Goal: Task Accomplishment & Management: Manage account settings

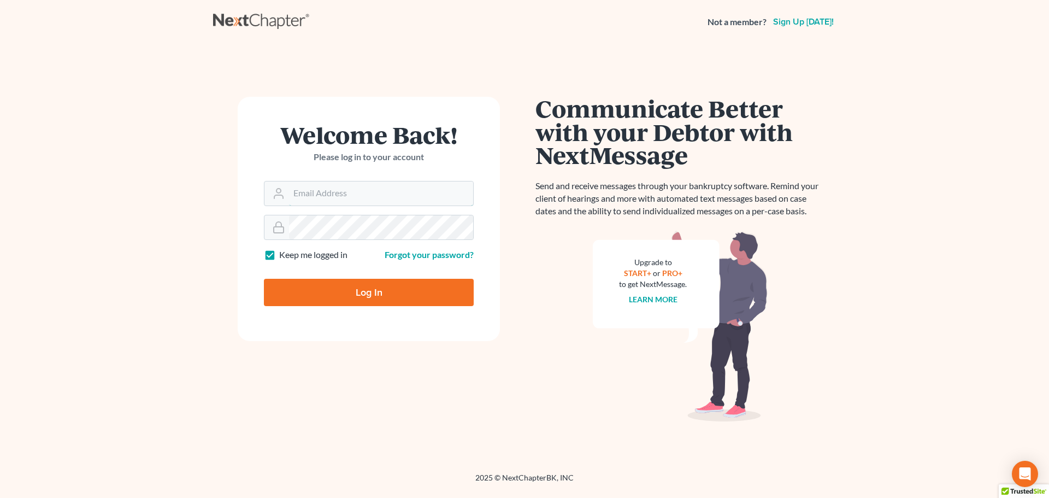
type input "[EMAIL_ADDRESS][DOMAIN_NAME]"
click at [300, 298] on input "Log In" at bounding box center [369, 292] width 210 height 27
type input "Thinking..."
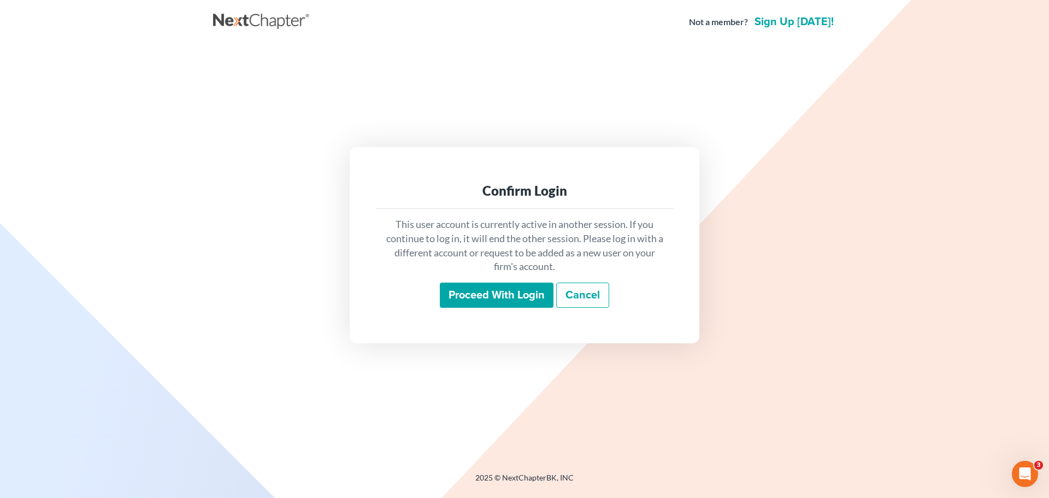
click at [498, 295] on input "Proceed with login" at bounding box center [497, 295] width 114 height 25
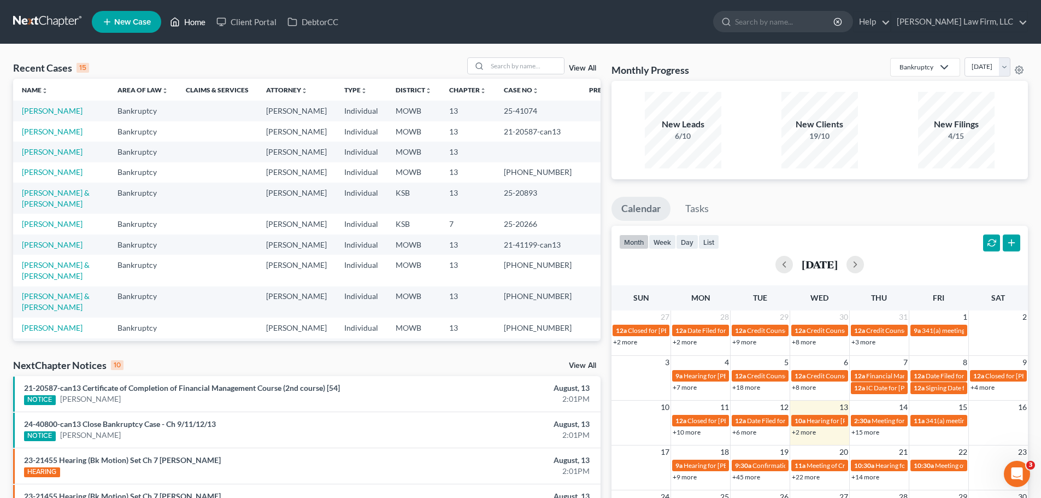
click at [199, 22] on link "Home" at bounding box center [187, 22] width 46 height 20
click at [490, 63] on input "search" at bounding box center [525, 66] width 77 height 16
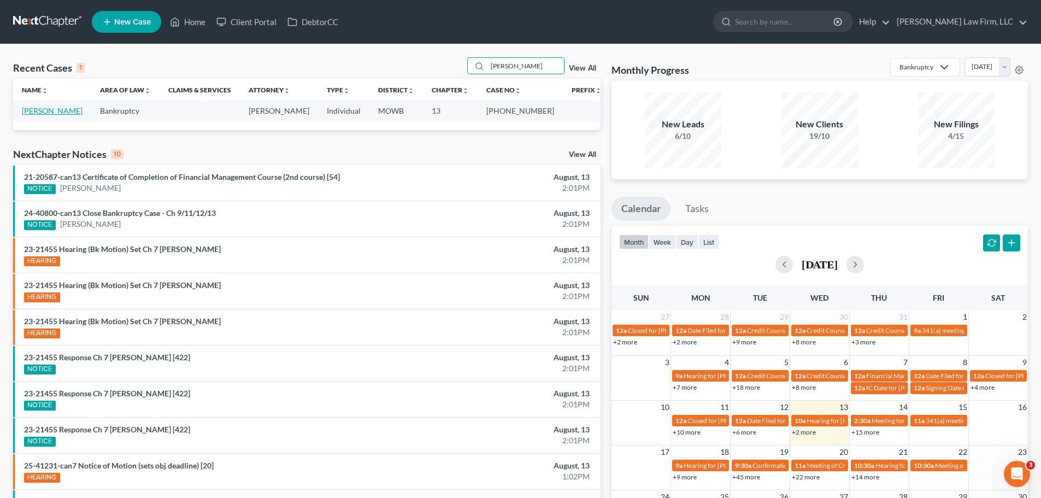
type input "Stevenson"
click at [56, 110] on link "[PERSON_NAME]" at bounding box center [52, 110] width 61 height 9
select select "6"
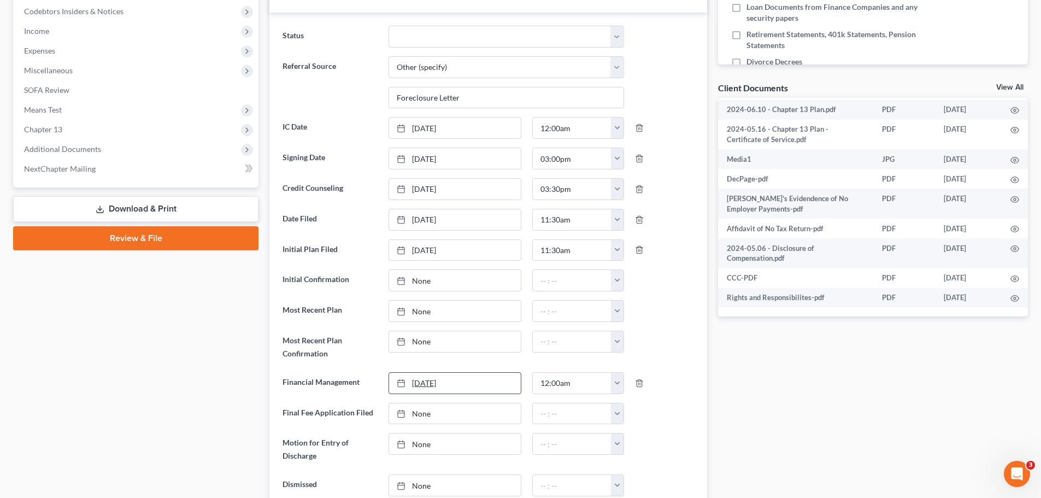
scroll to position [328, 0]
click at [425, 487] on link "None" at bounding box center [455, 485] width 132 height 21
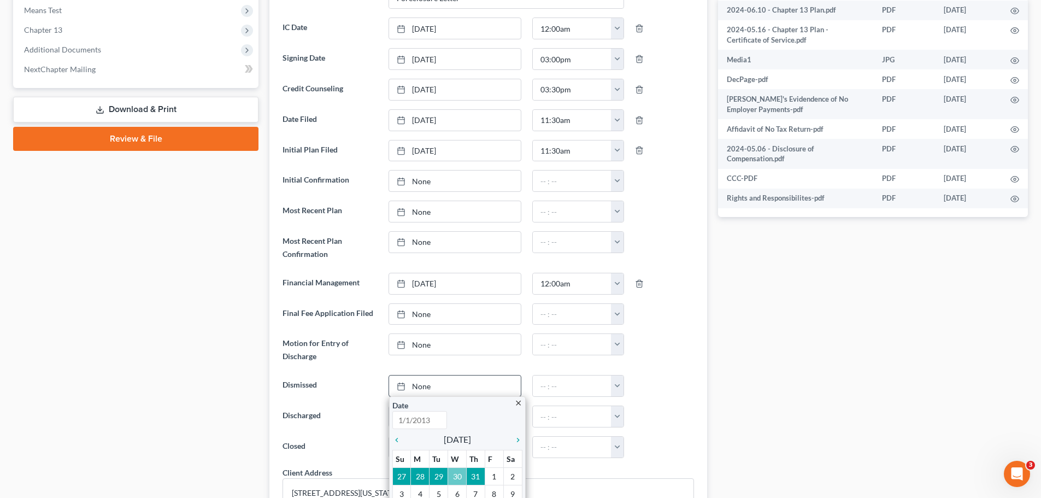
scroll to position [437, 0]
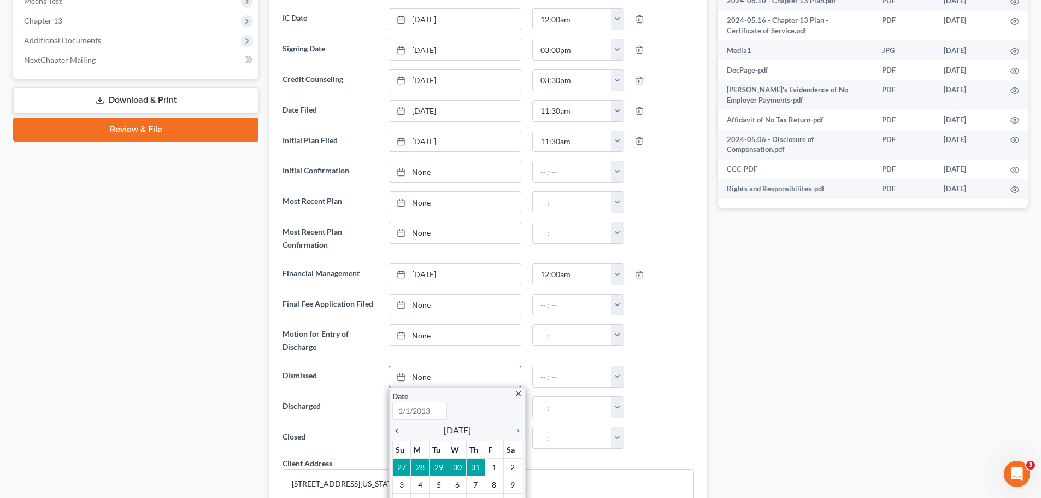
type input "[DATE]"
click at [397, 431] on icon "chevron_left" at bounding box center [399, 430] width 14 height 9
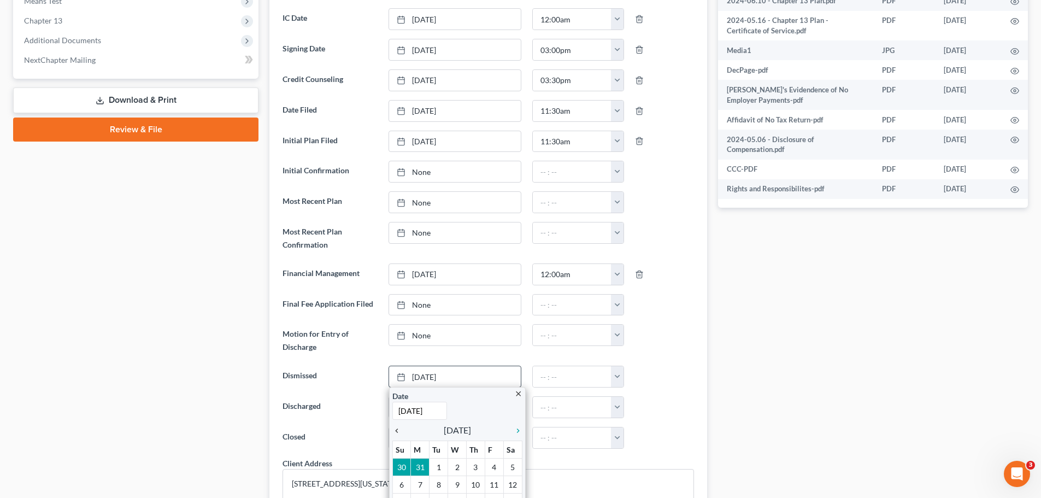
click at [397, 431] on icon "chevron_left" at bounding box center [399, 430] width 14 height 9
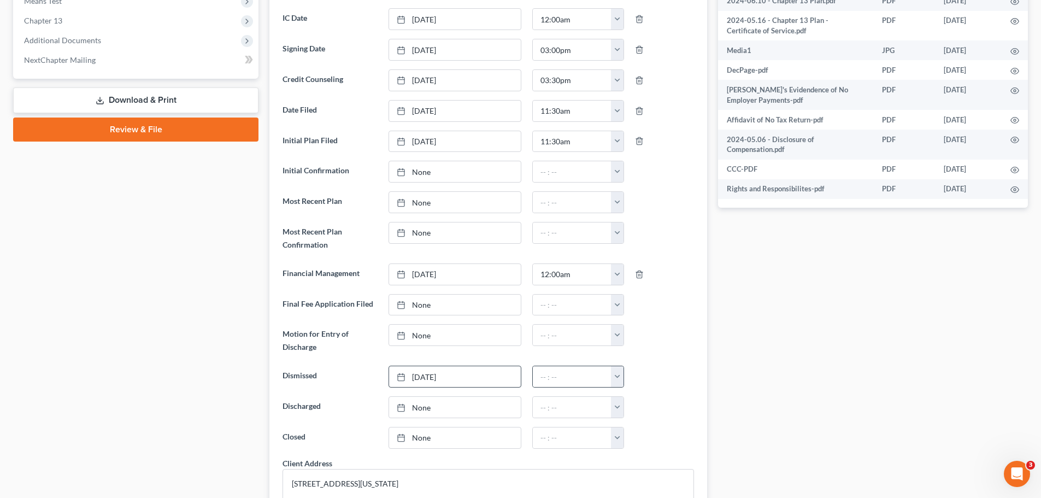
click at [616, 375] on button "button" at bounding box center [617, 376] width 13 height 21
click at [643, 272] on link "12:00am" at bounding box center [641, 270] width 61 height 19
type input "12:00am"
click at [416, 438] on link "None" at bounding box center [455, 437] width 132 height 21
type input "[DATE]"
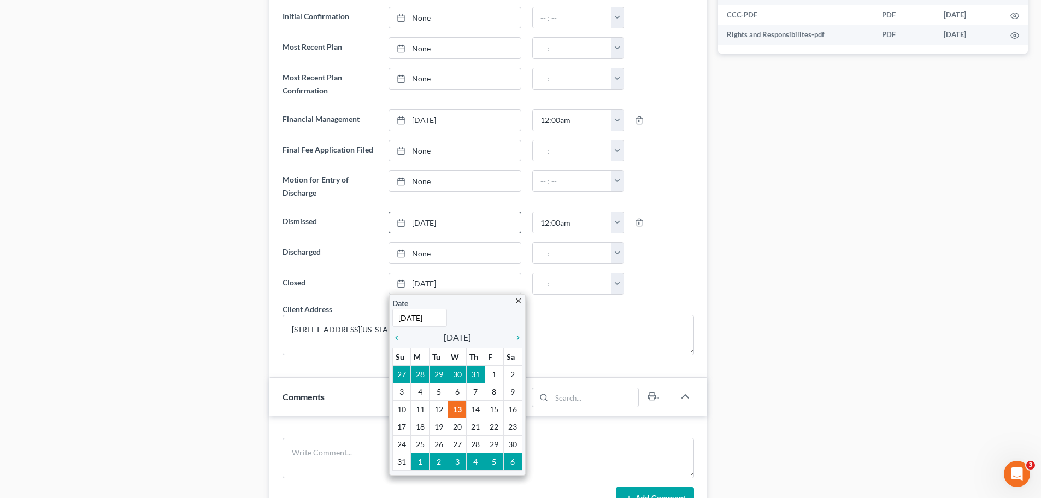
scroll to position [601, 0]
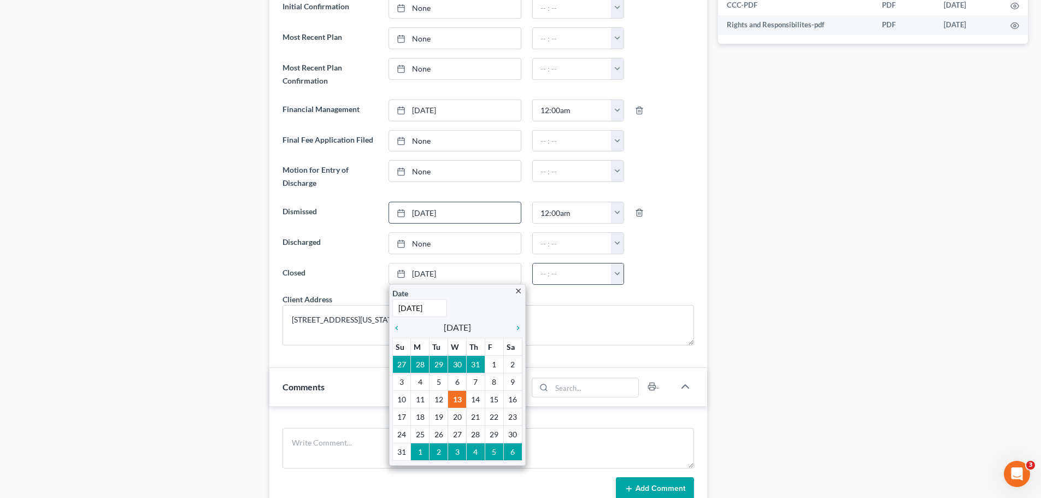
click at [619, 274] on button "button" at bounding box center [617, 273] width 13 height 21
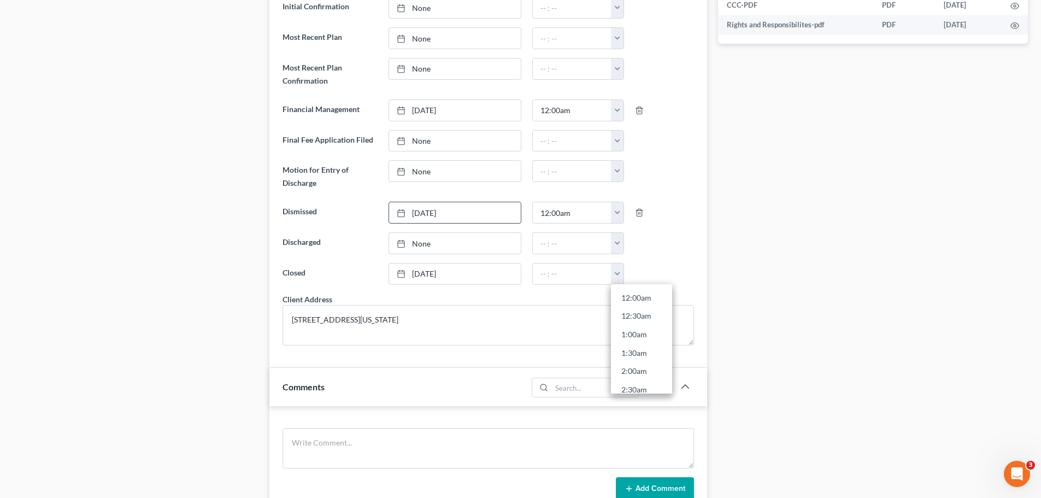
drag, startPoint x: 626, startPoint y: 298, endPoint x: 645, endPoint y: 300, distance: 18.7
click at [627, 299] on link "12:00am" at bounding box center [641, 298] width 61 height 19
type input "12:00am"
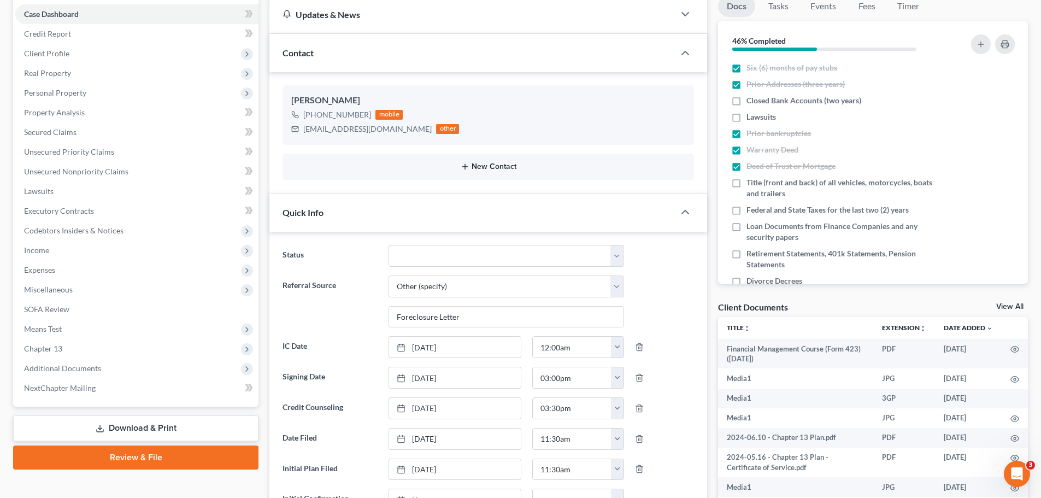
scroll to position [0, 0]
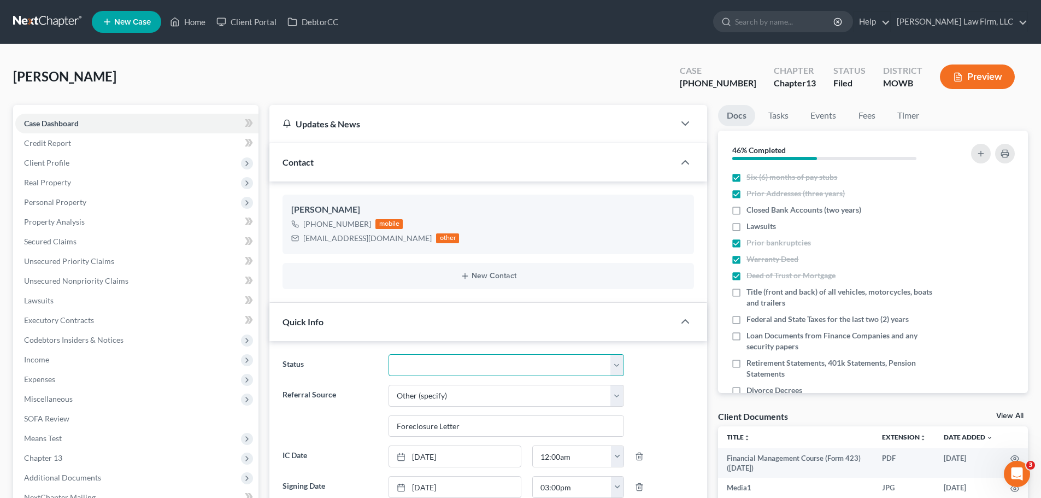
click at [619, 366] on select "Closed Discharged Dismissed Filed In Progress Lead Lost Lead Ready to File To R…" at bounding box center [507, 365] width 236 height 22
select select "0"
click at [389, 354] on select "Closed Discharged Dismissed Filed In Progress Lead Lost Lead Ready to File To R…" at bounding box center [507, 365] width 236 height 22
click at [62, 481] on span "Additional Documents" at bounding box center [62, 477] width 77 height 9
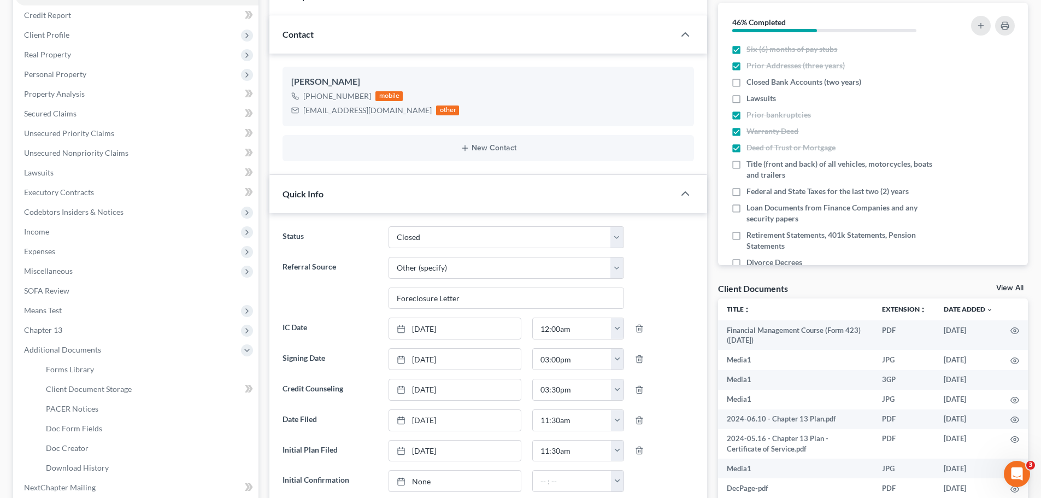
scroll to position [273, 0]
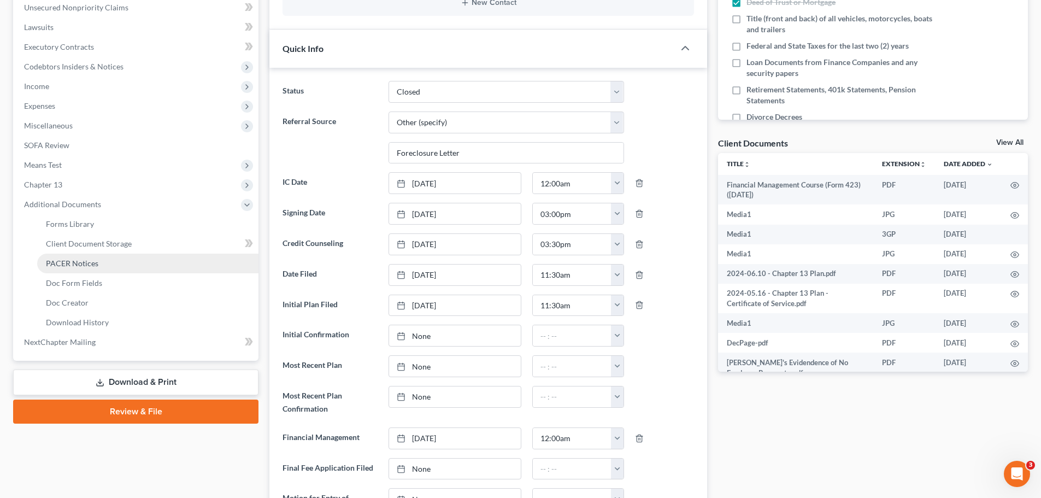
click at [82, 266] on span "PACER Notices" at bounding box center [72, 262] width 52 height 9
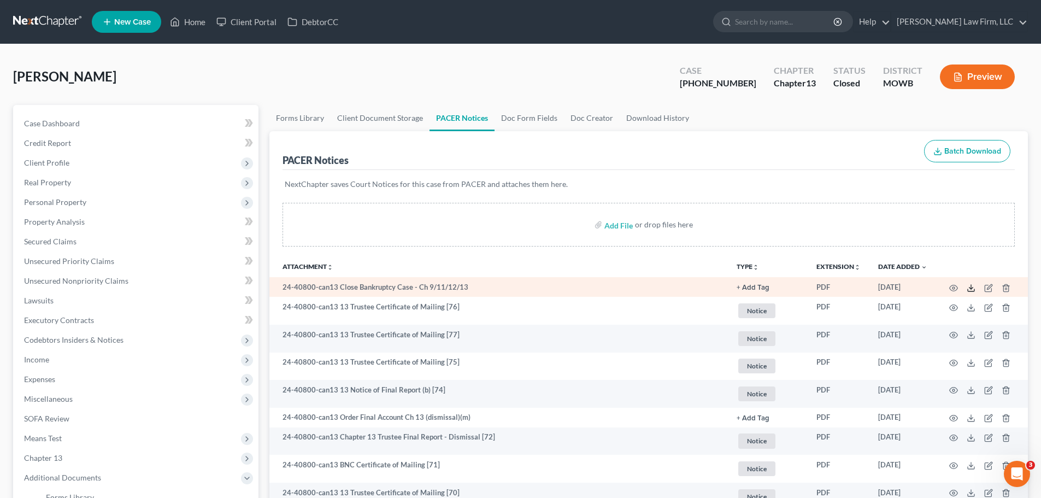
click at [972, 290] on icon at bounding box center [971, 288] width 9 height 9
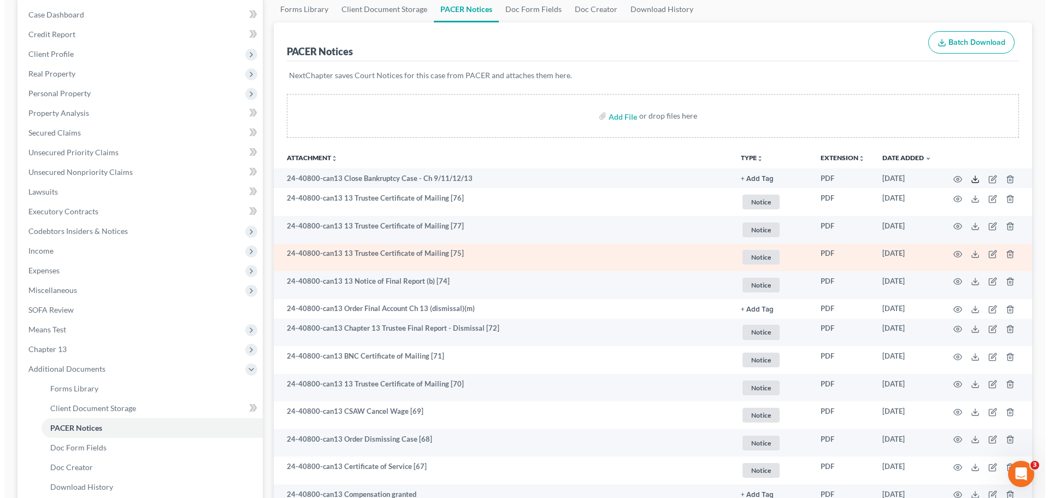
scroll to position [109, 0]
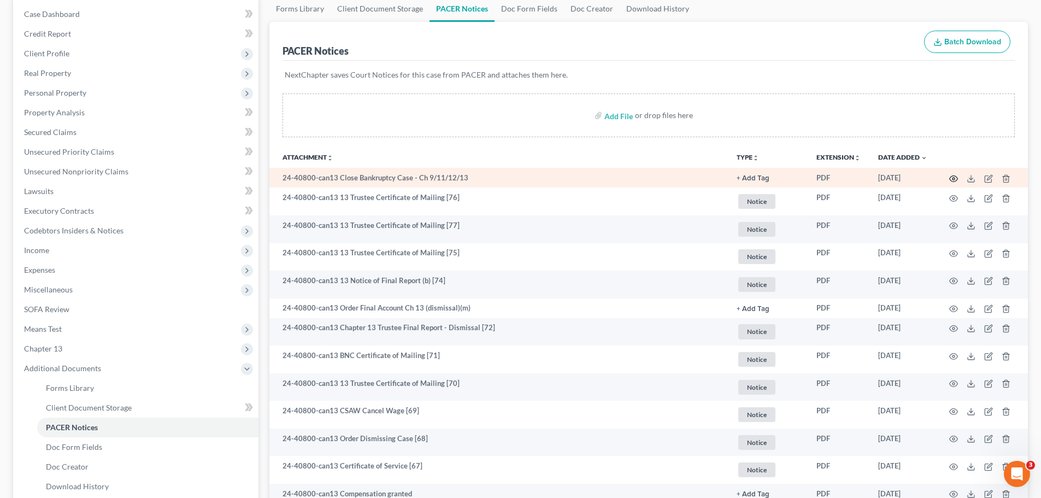
click at [955, 180] on icon "button" at bounding box center [953, 178] width 9 height 9
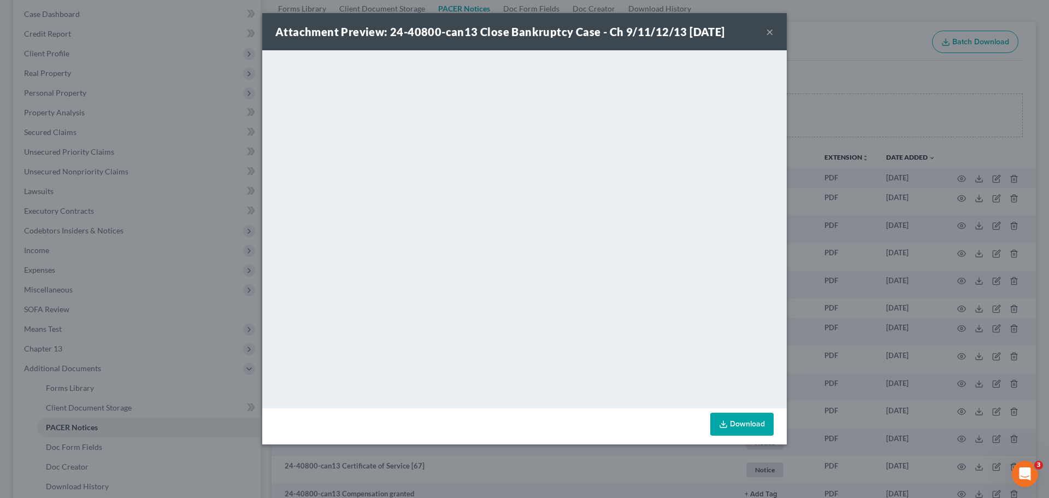
click at [750, 421] on link "Download" at bounding box center [741, 424] width 63 height 23
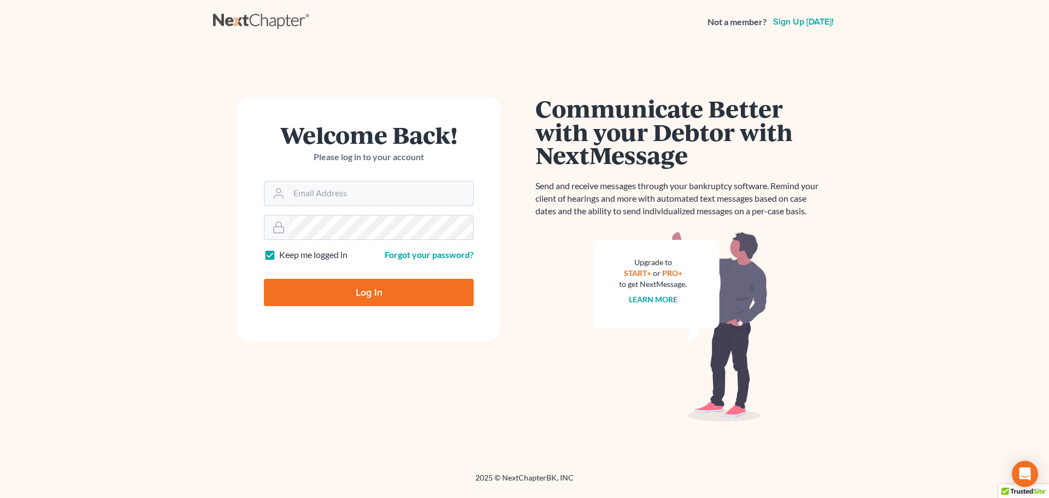
type input "[EMAIL_ADDRESS][DOMAIN_NAME]"
click at [345, 292] on input "Log In" at bounding box center [369, 292] width 210 height 27
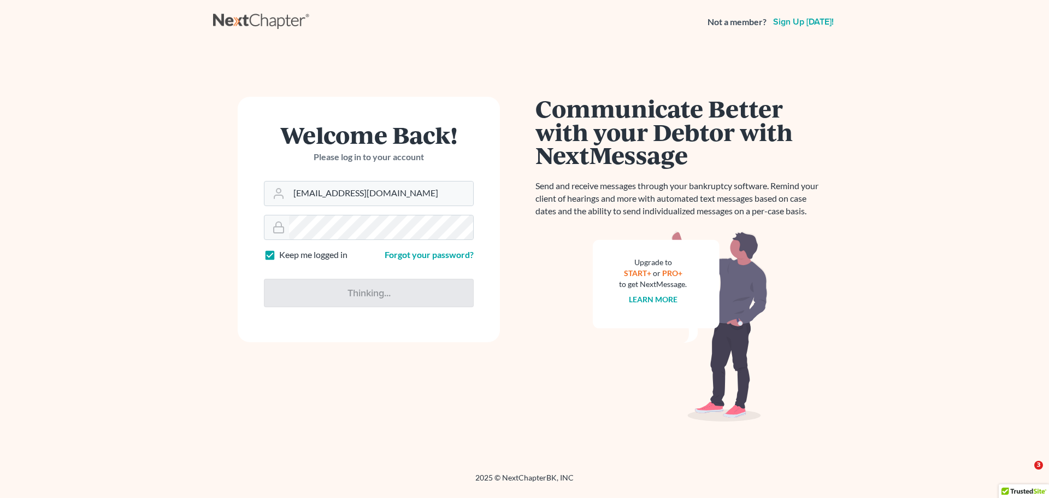
type input "Thinking..."
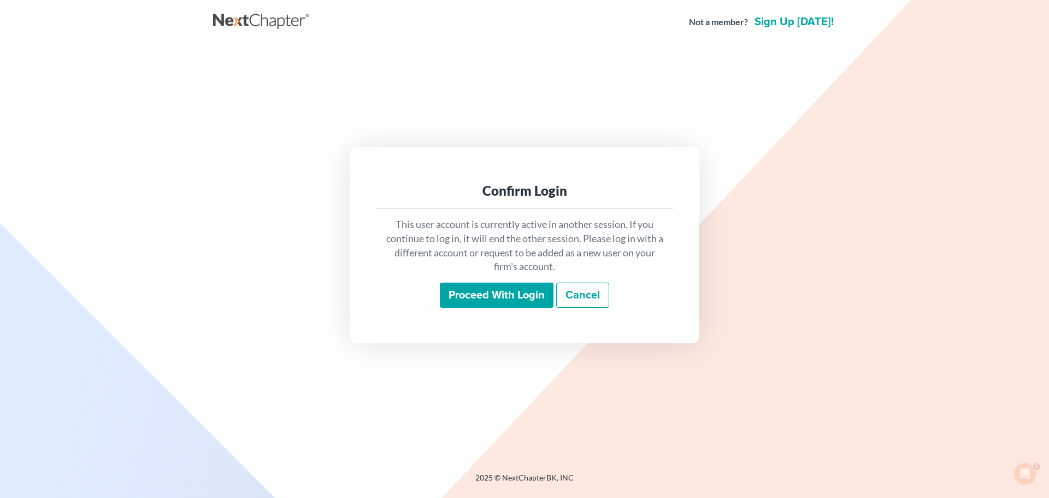
click at [487, 296] on input "Proceed with login" at bounding box center [497, 295] width 114 height 25
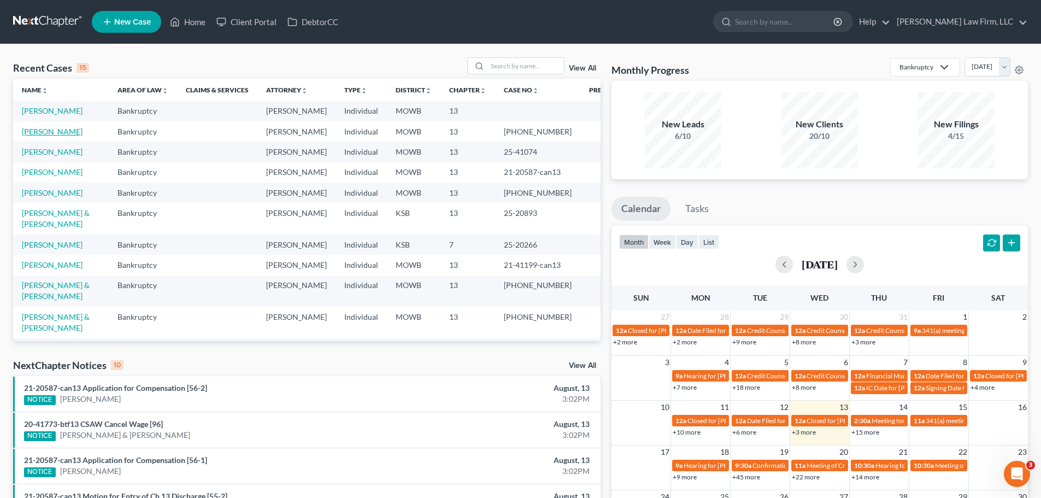
click at [31, 135] on link "[PERSON_NAME]" at bounding box center [52, 131] width 61 height 9
select select "6"
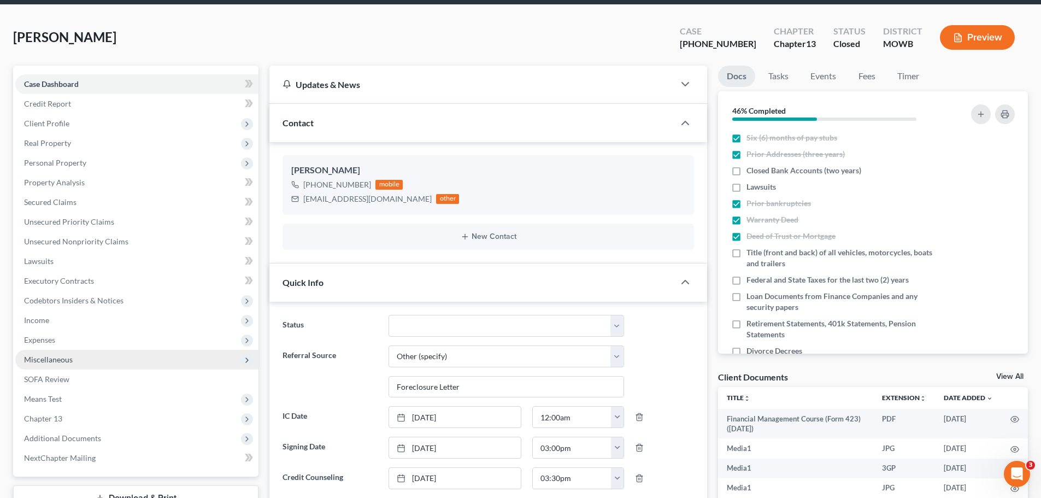
scroll to position [55, 0]
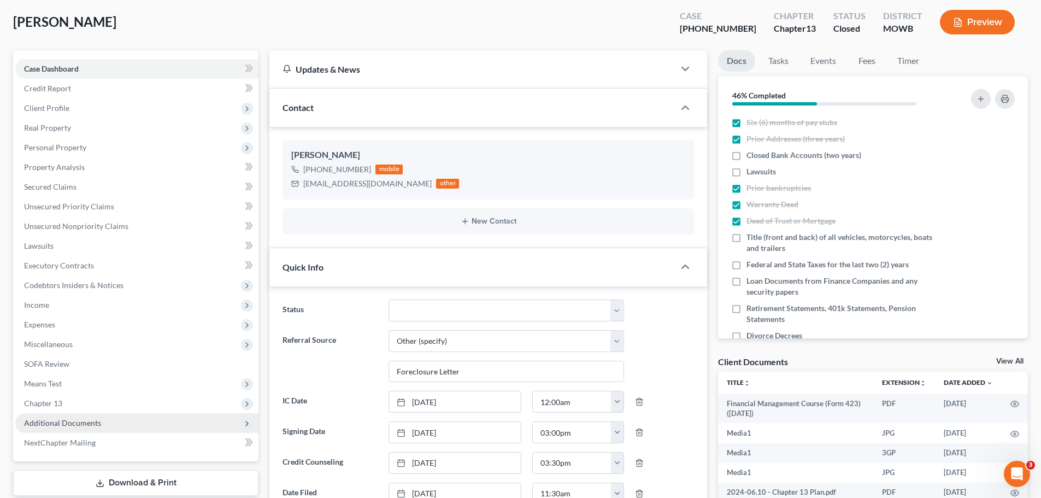
click at [78, 427] on span "Additional Documents" at bounding box center [136, 423] width 243 height 20
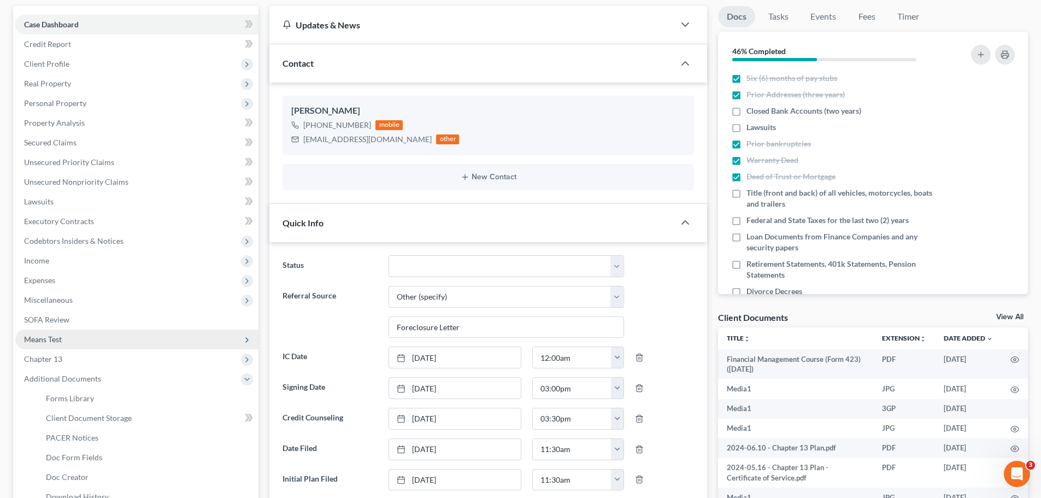
scroll to position [164, 0]
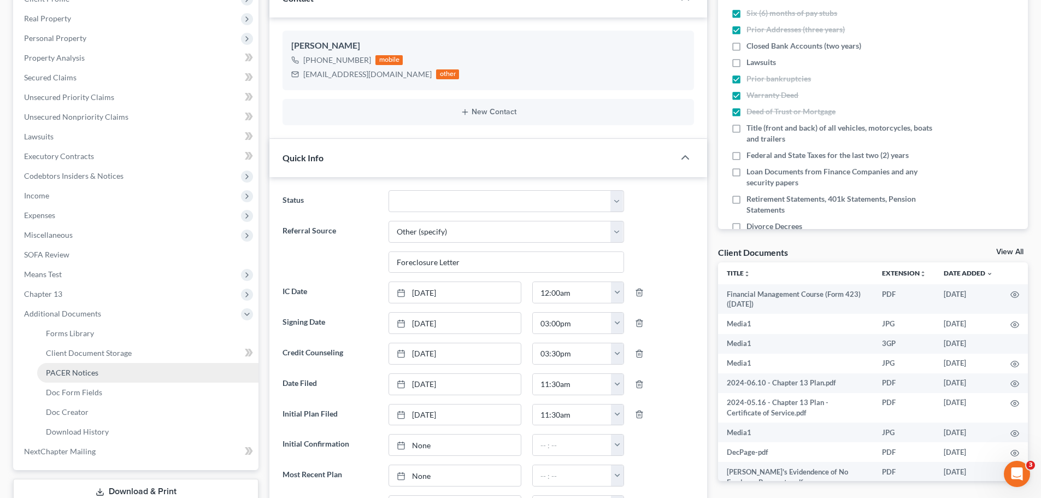
click at [52, 374] on span "PACER Notices" at bounding box center [72, 372] width 52 height 9
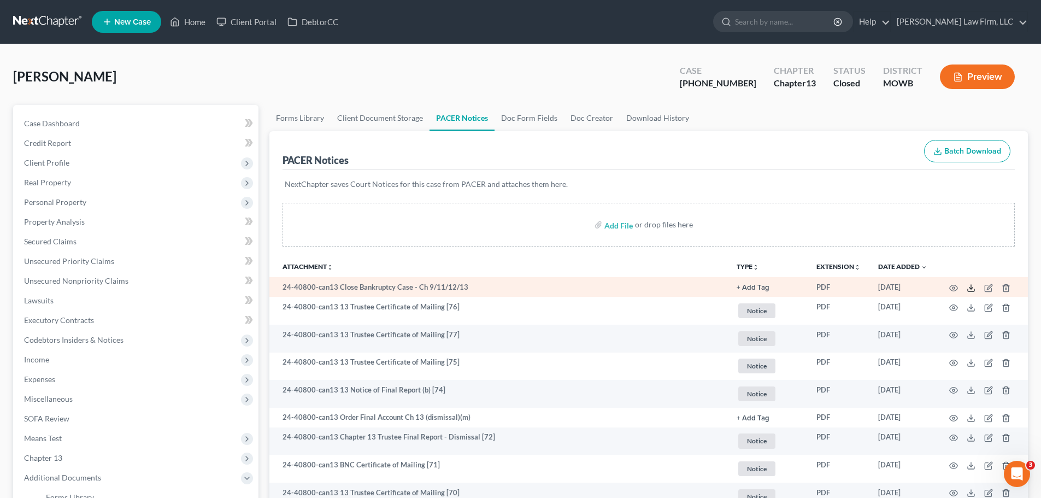
click at [971, 289] on line at bounding box center [971, 287] width 0 height 4
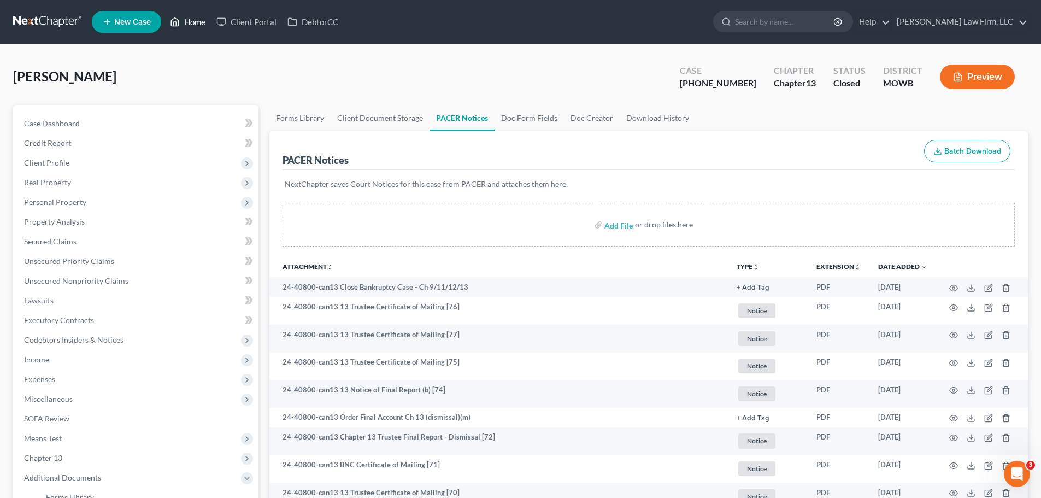
click at [191, 26] on link "Home" at bounding box center [187, 22] width 46 height 20
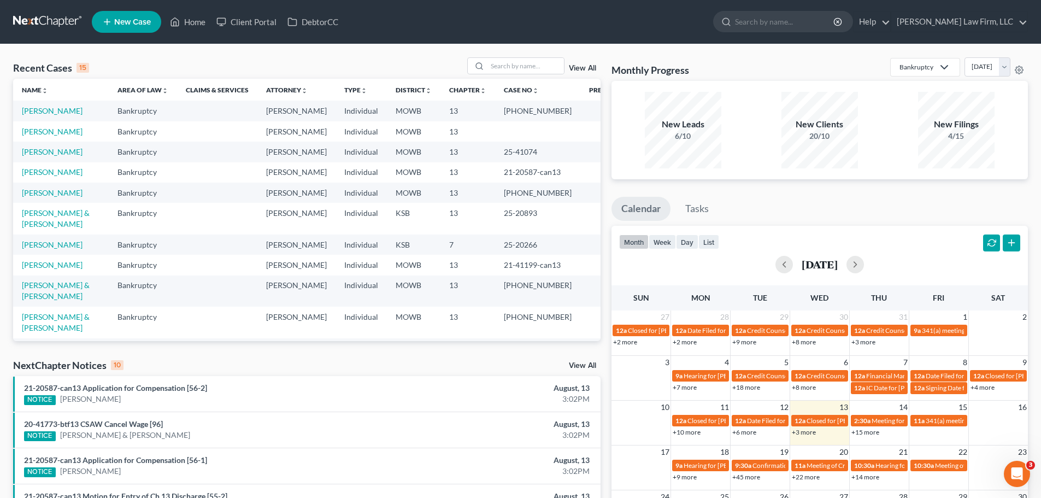
click at [589, 66] on link "View All" at bounding box center [582, 68] width 27 height 8
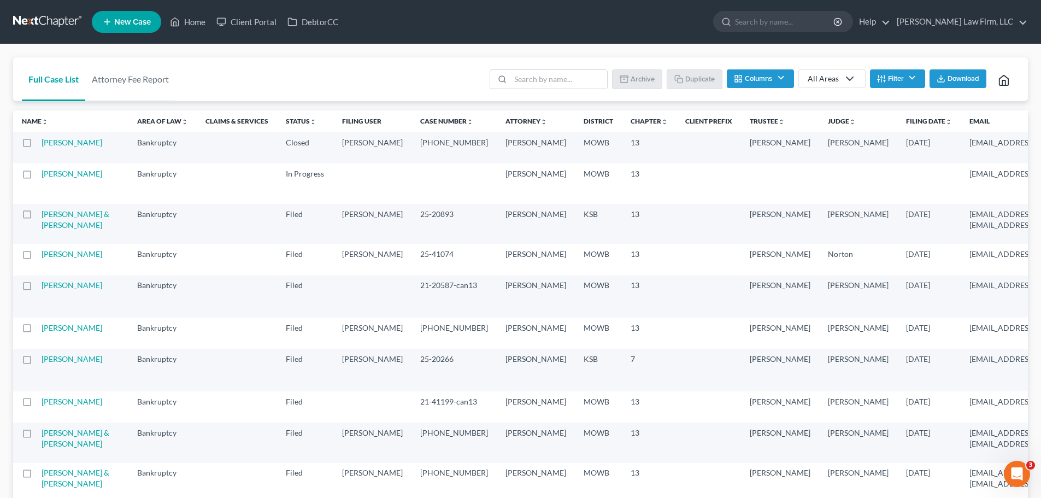
click at [37, 145] on label at bounding box center [37, 145] width 0 height 0
click at [42, 142] on input "checkbox" at bounding box center [45, 140] width 7 height 7
click at [648, 75] on button "Archive" at bounding box center [638, 78] width 49 height 19
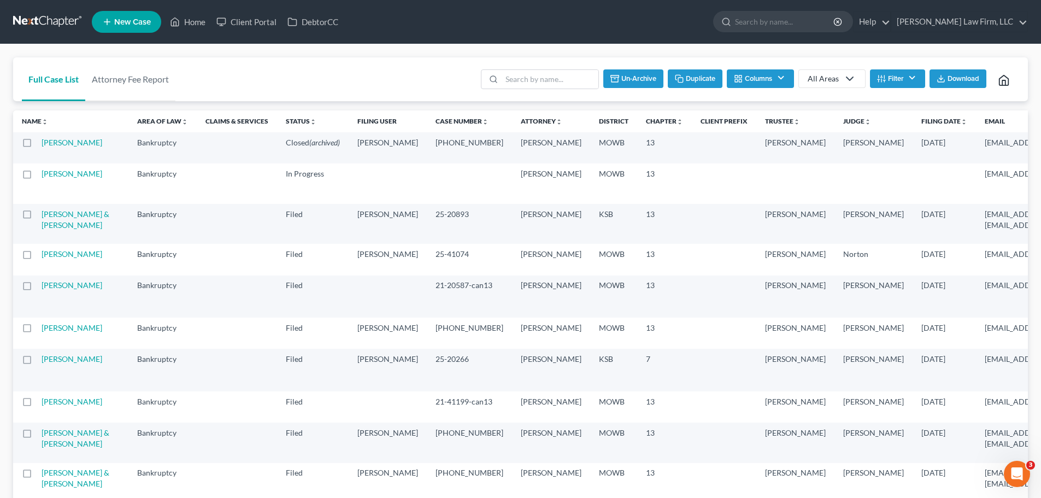
checkbox input "false"
